Goal: Task Accomplishment & Management: Manage account settings

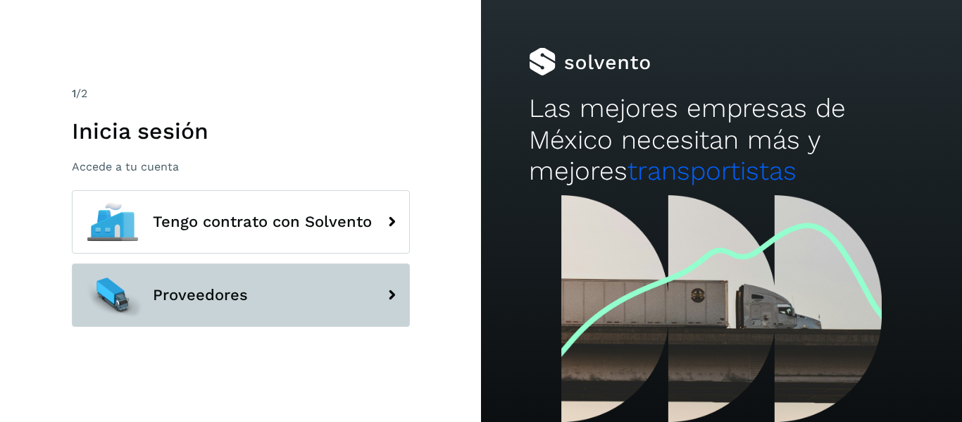
click at [252, 285] on button "Proveedores" at bounding box center [241, 294] width 338 height 63
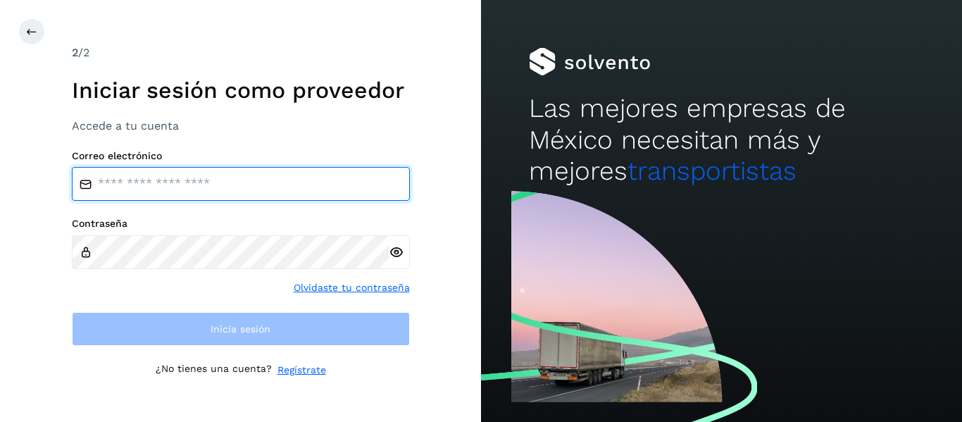
click at [185, 190] on input "email" at bounding box center [241, 184] width 338 height 34
type input "**********"
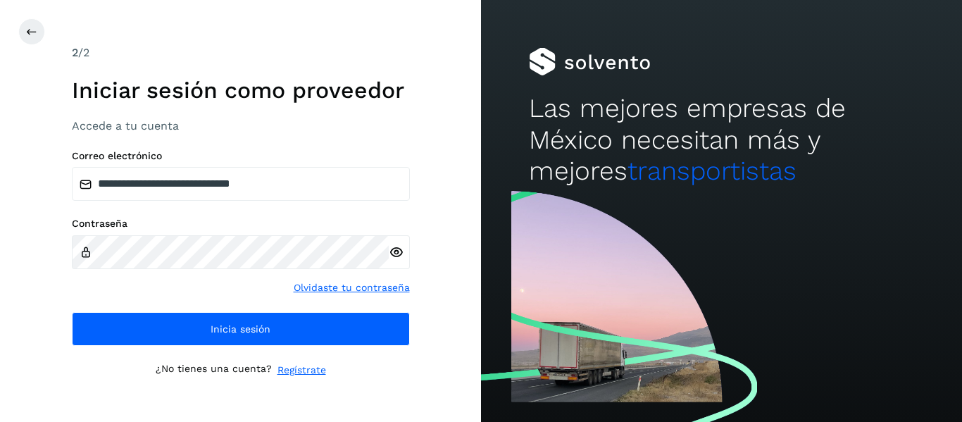
click at [400, 249] on icon at bounding box center [396, 252] width 15 height 15
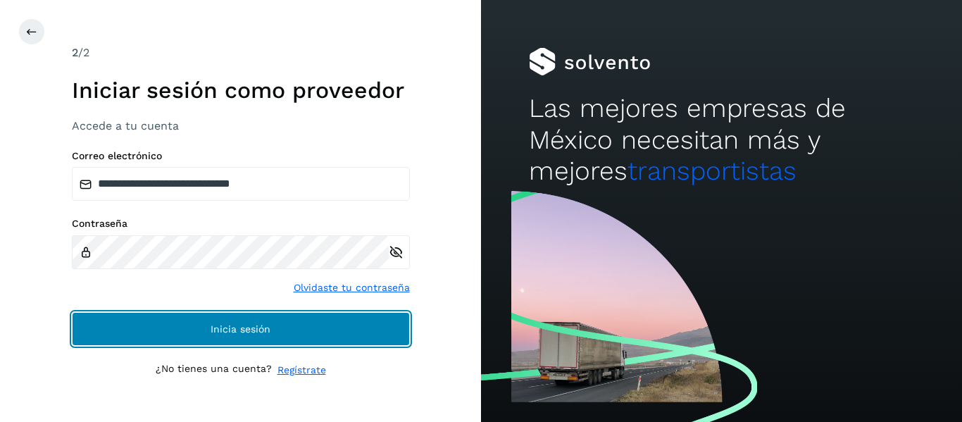
click at [292, 325] on button "Inicia sesión" at bounding box center [241, 329] width 338 height 34
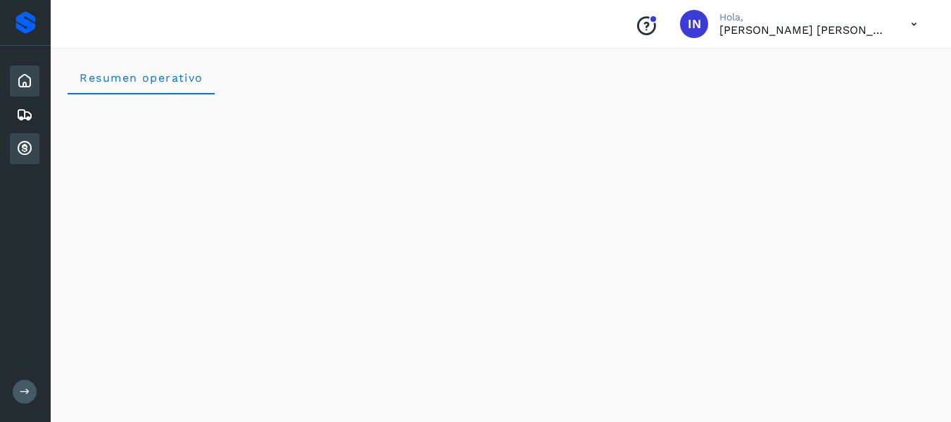
click at [25, 146] on icon at bounding box center [24, 148] width 17 height 17
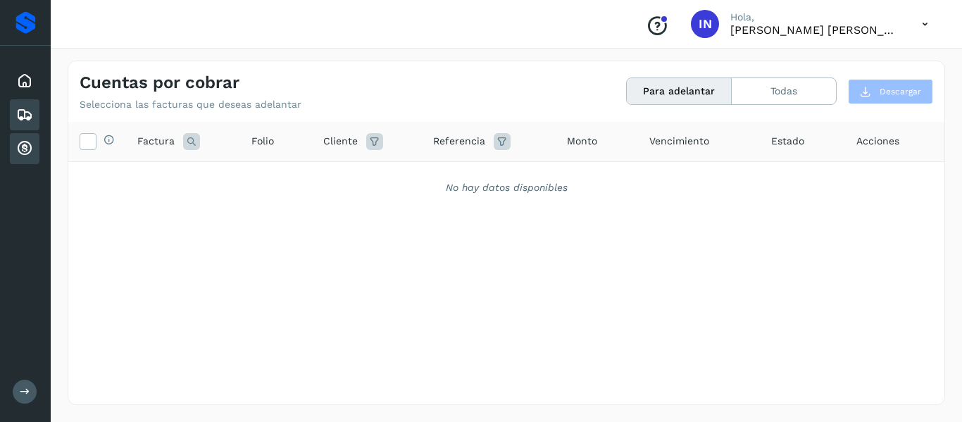
click at [23, 112] on icon at bounding box center [24, 114] width 17 height 17
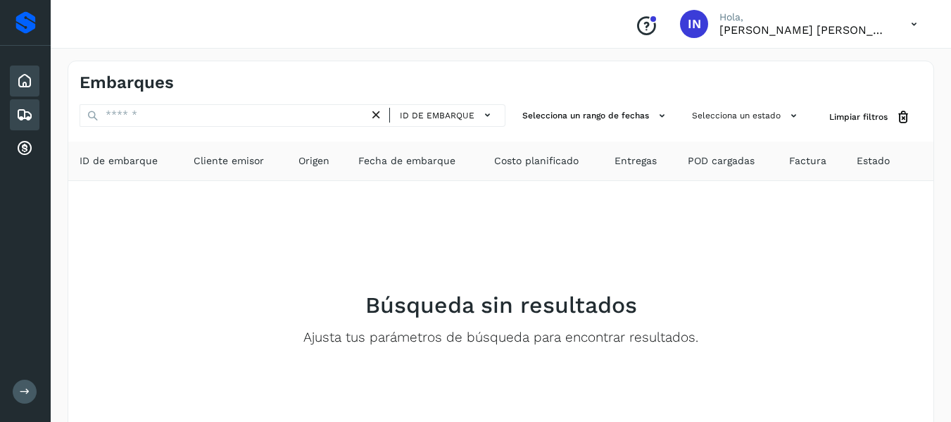
click at [23, 82] on icon at bounding box center [24, 81] width 17 height 17
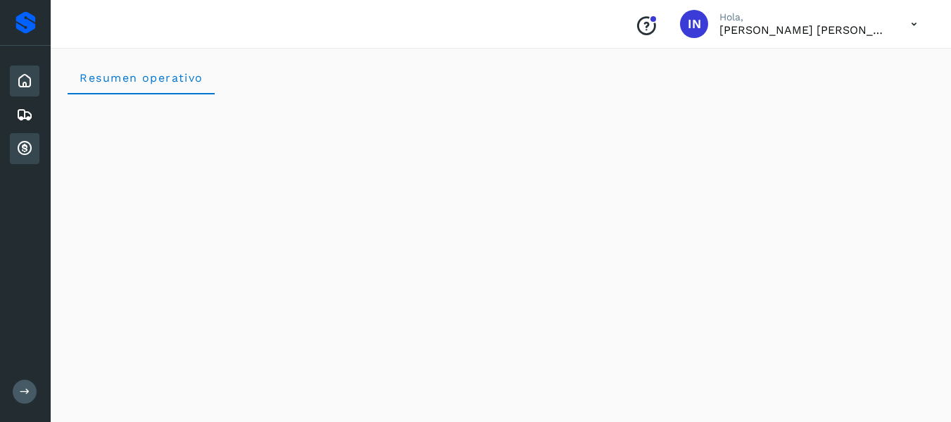
click at [26, 148] on icon at bounding box center [24, 148] width 17 height 17
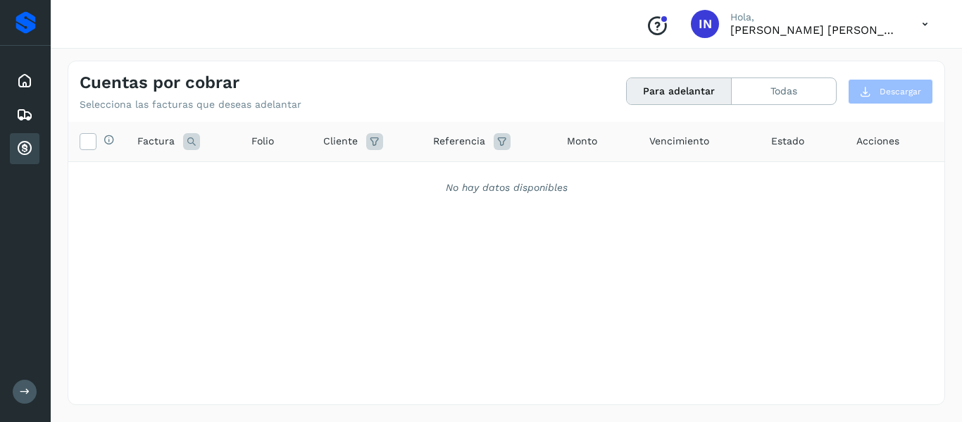
click at [26, 148] on icon at bounding box center [24, 148] width 17 height 17
